Goal: Task Accomplishment & Management: Use online tool/utility

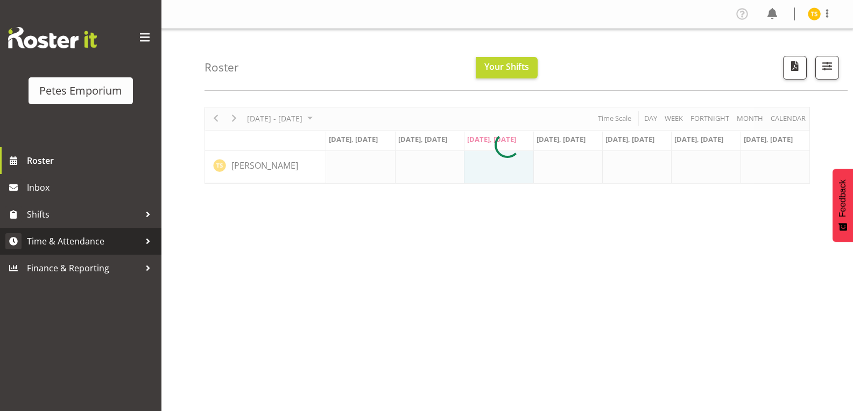
click at [72, 243] on span "Time & Attendance" at bounding box center [83, 241] width 113 height 16
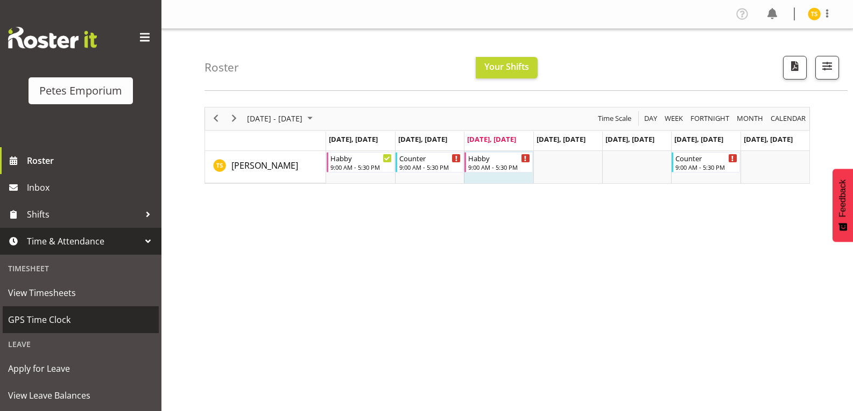
click at [60, 323] on span "GPS Time Clock" at bounding box center [80, 320] width 145 height 16
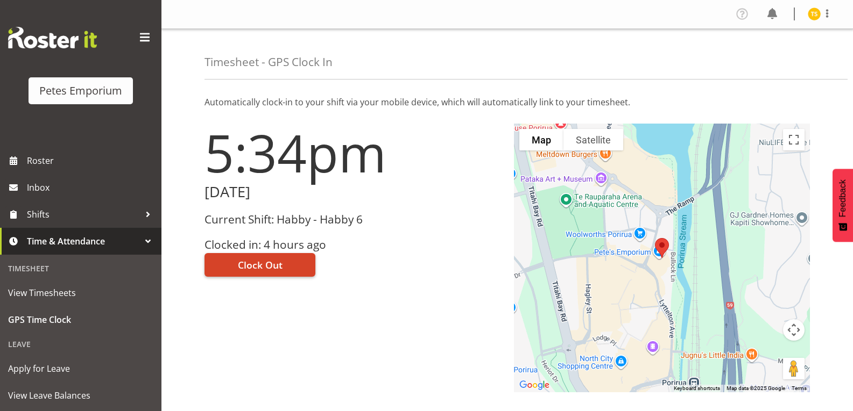
click at [238, 268] on span "Clock Out" at bounding box center [260, 265] width 45 height 14
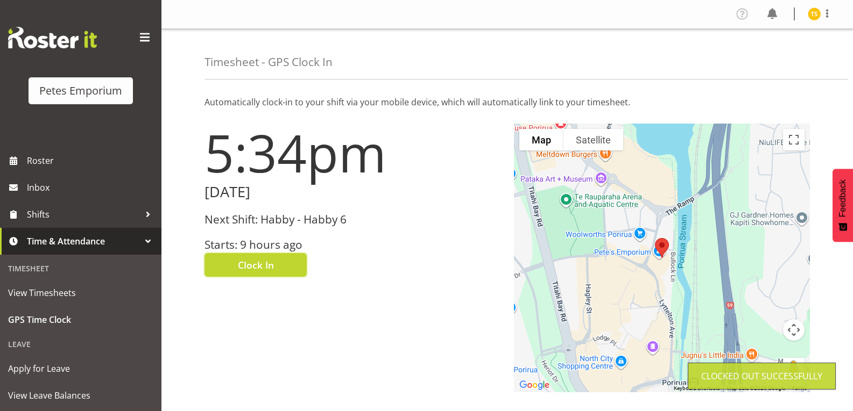
click at [816, 15] on img at bounding box center [813, 14] width 13 height 13
click at [762, 57] on link "Log Out" at bounding box center [781, 56] width 103 height 19
